Goal: Use online tool/utility: Utilize a website feature to perform a specific function

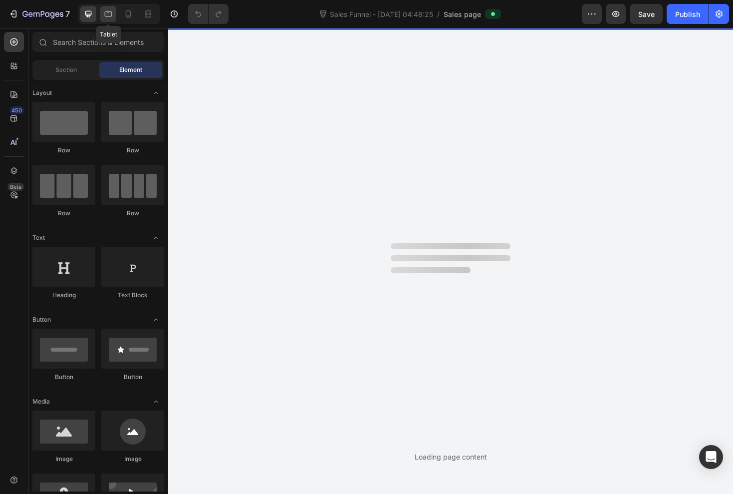
click at [109, 11] on icon at bounding box center [108, 13] width 7 height 5
click at [86, 10] on icon at bounding box center [88, 14] width 10 height 10
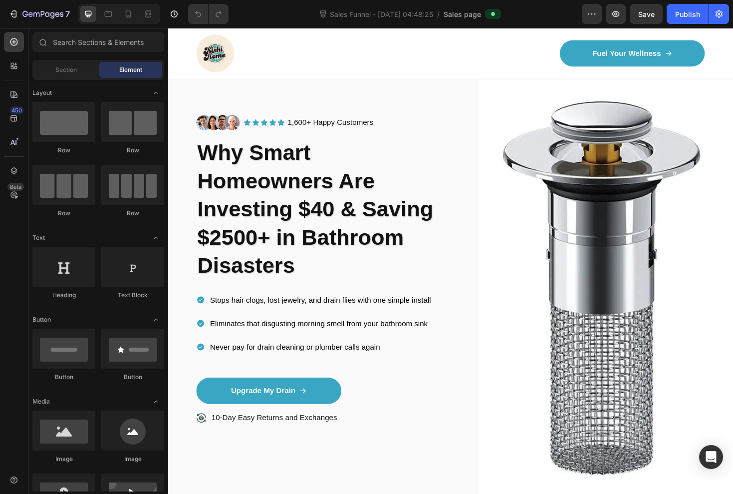
scroll to position [66, 0]
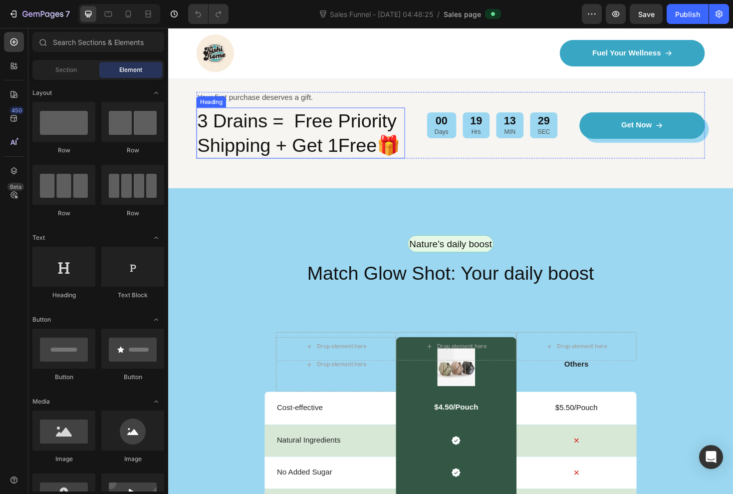
scroll to position [2420, 0]
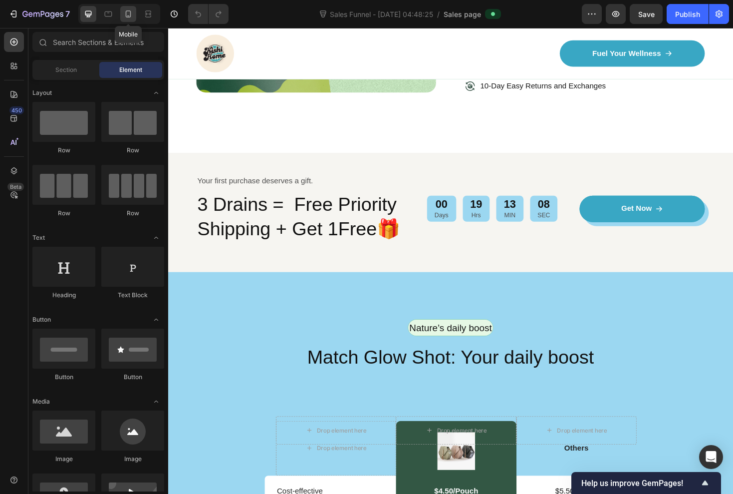
click at [129, 21] on div at bounding box center [128, 14] width 16 height 16
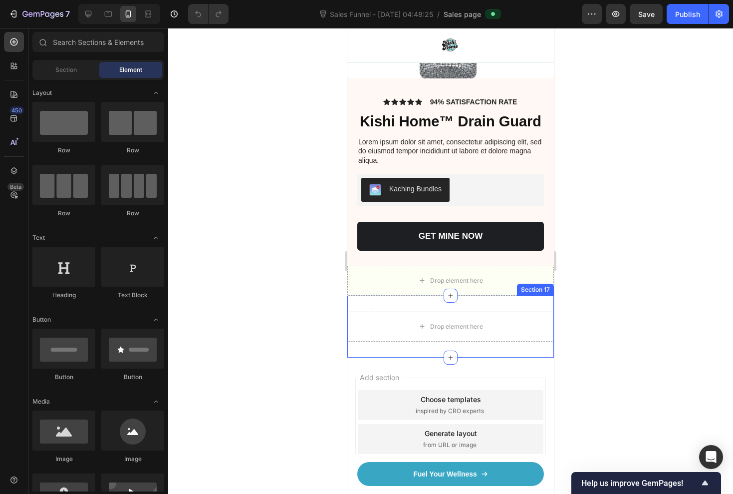
scroll to position [5741, 0]
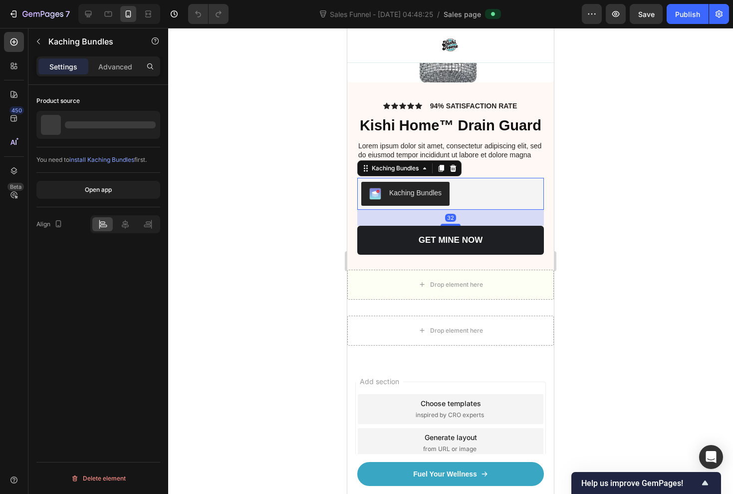
click at [440, 191] on div "Kaching Bundles" at bounding box center [415, 193] width 52 height 10
